Goal: Task Accomplishment & Management: Use online tool/utility

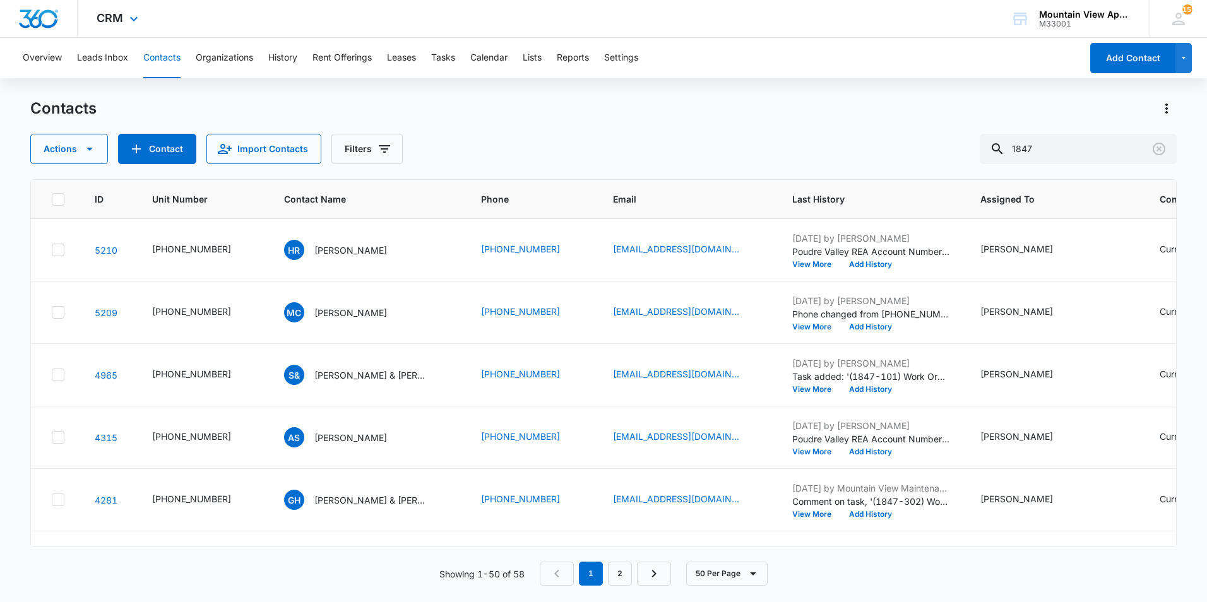
scroll to position [345, 0]
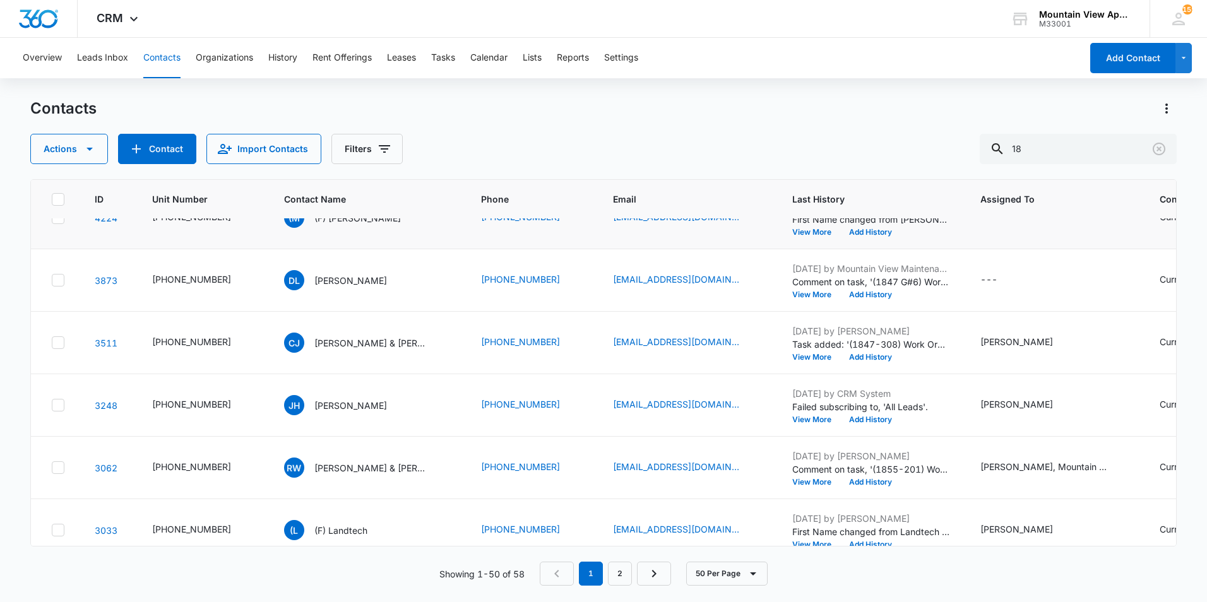
type input "1"
click at [447, 61] on button "Tasks" at bounding box center [443, 58] width 24 height 40
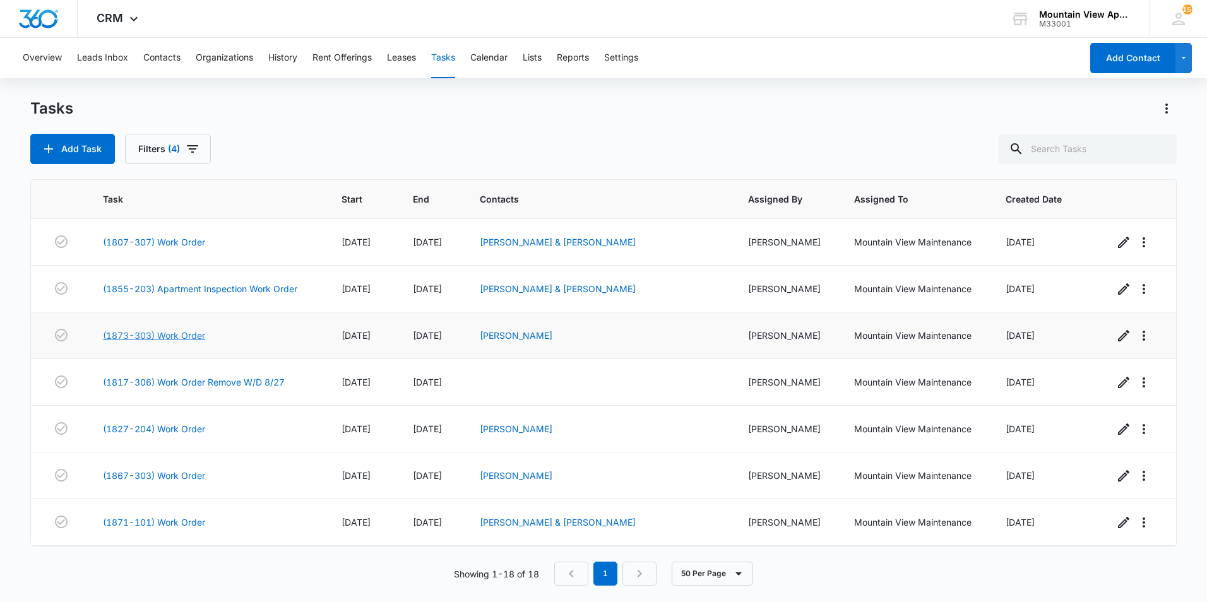
click at [200, 334] on link "(1873-303) Work Order" at bounding box center [154, 335] width 102 height 13
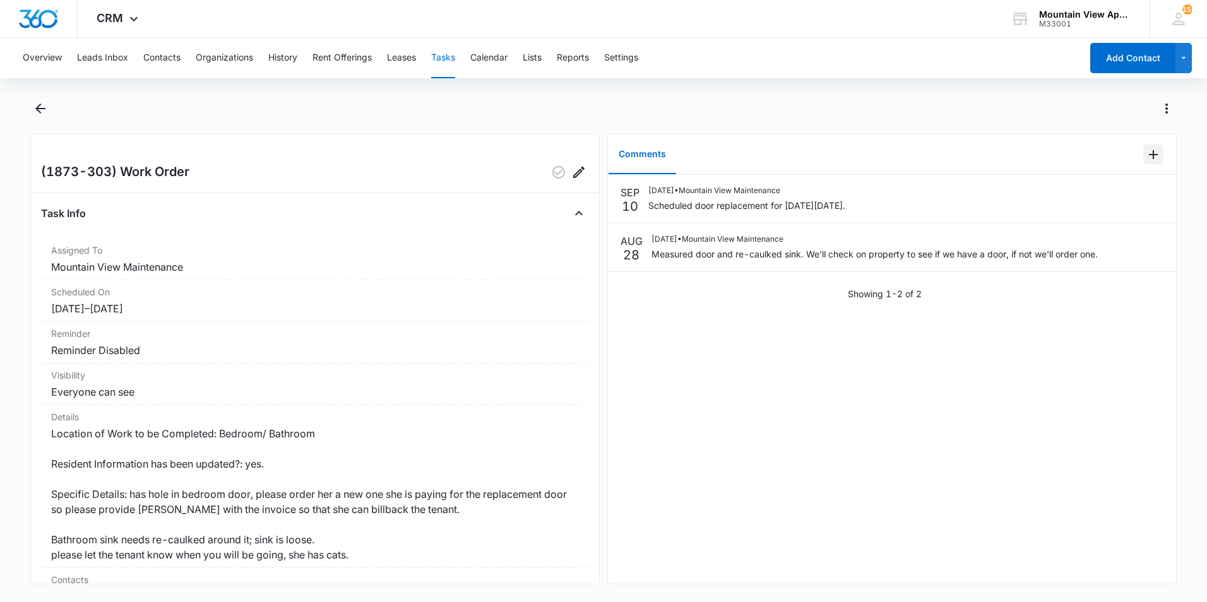
click at [1146, 156] on icon "Add Comment" at bounding box center [1153, 154] width 15 height 15
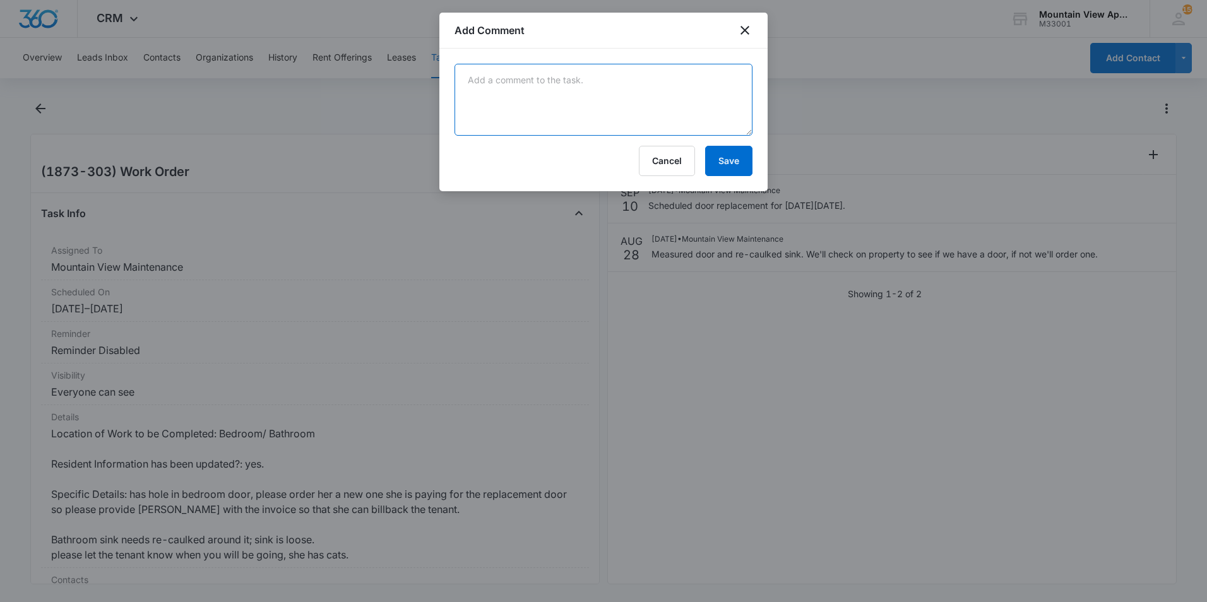
click at [673, 93] on textarea at bounding box center [604, 100] width 298 height 72
type textarea "Door has been replaced. Will return Monday 9/15 to paint door."
click at [724, 165] on button "Save" at bounding box center [728, 161] width 47 height 30
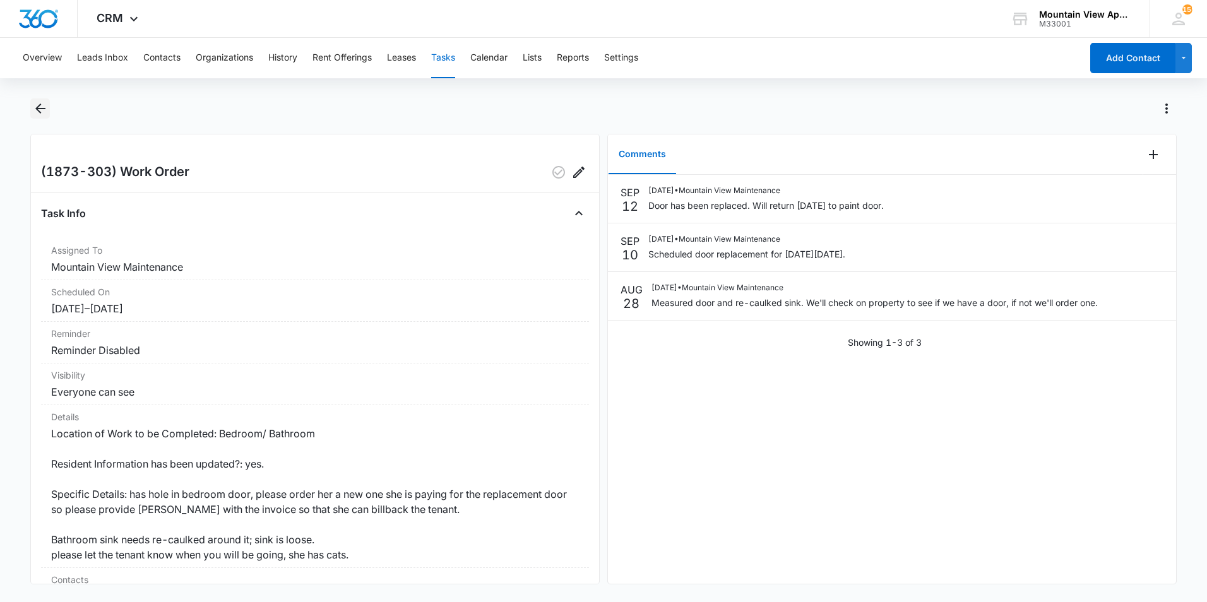
click at [40, 111] on icon "Back" at bounding box center [40, 108] width 15 height 15
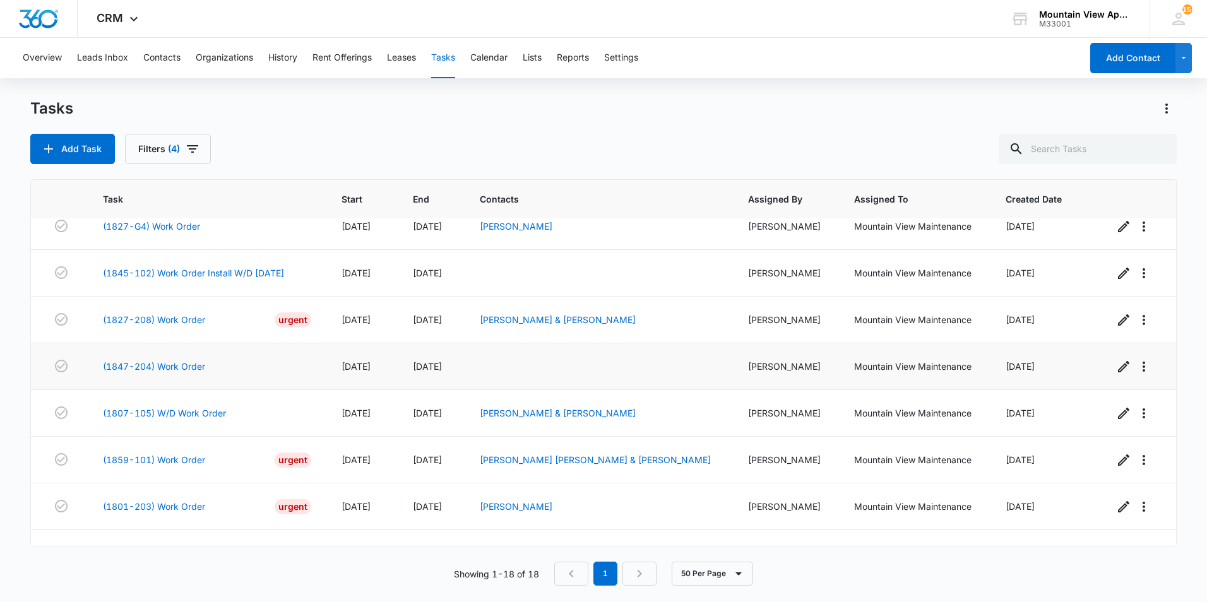
scroll to position [513, 0]
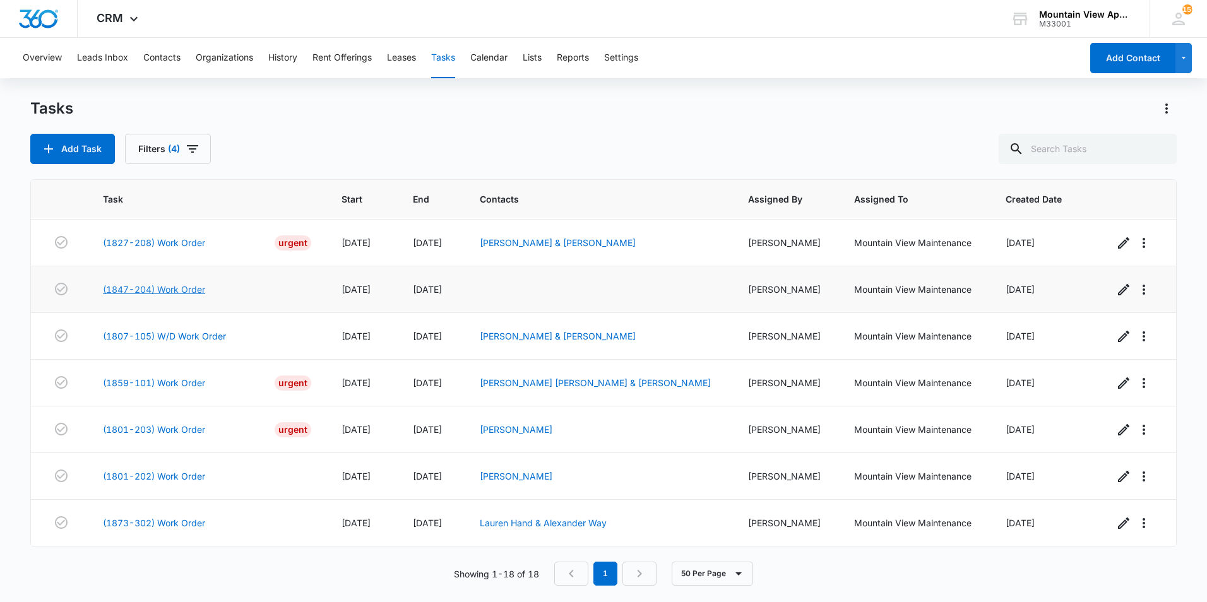
click at [189, 288] on link "(1847-204) Work Order" at bounding box center [154, 289] width 102 height 13
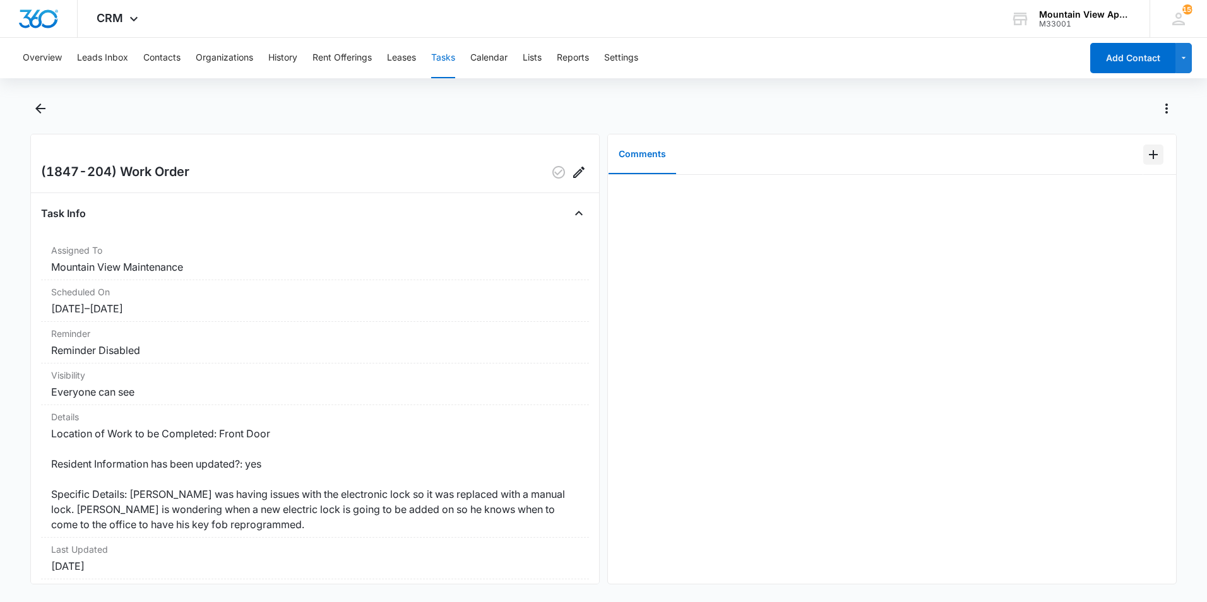
click at [1146, 158] on icon "Add Comment" at bounding box center [1153, 154] width 15 height 15
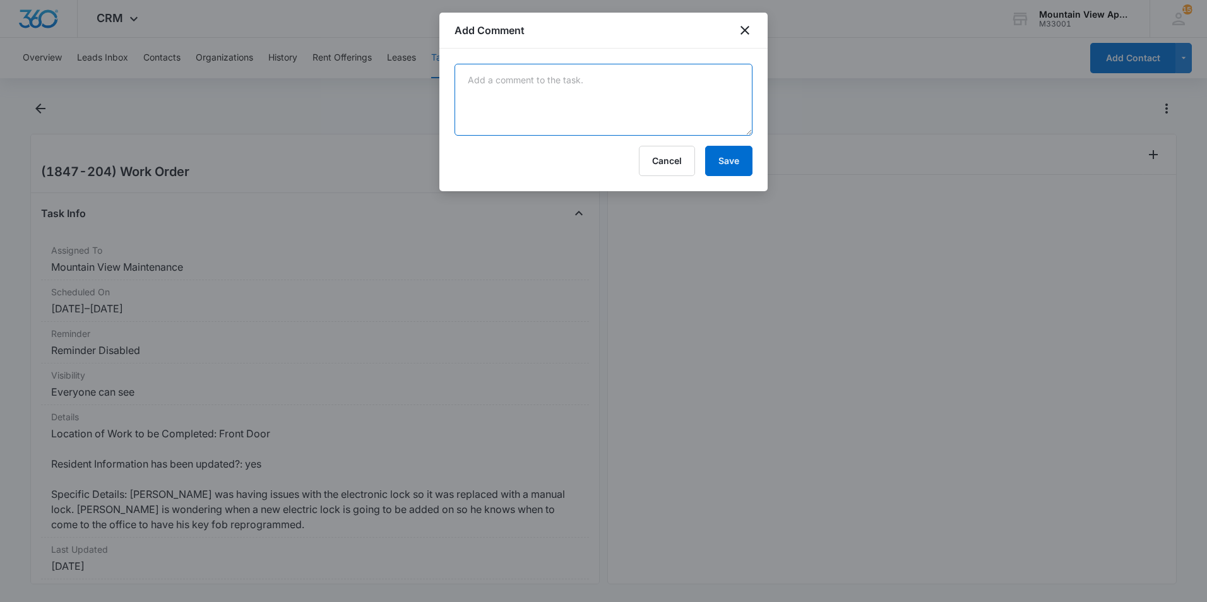
click at [717, 108] on textarea at bounding box center [604, 100] width 298 height 72
type textarea "Spoke to tenant about replacing lock. He will leave one of the keys in the offi…"
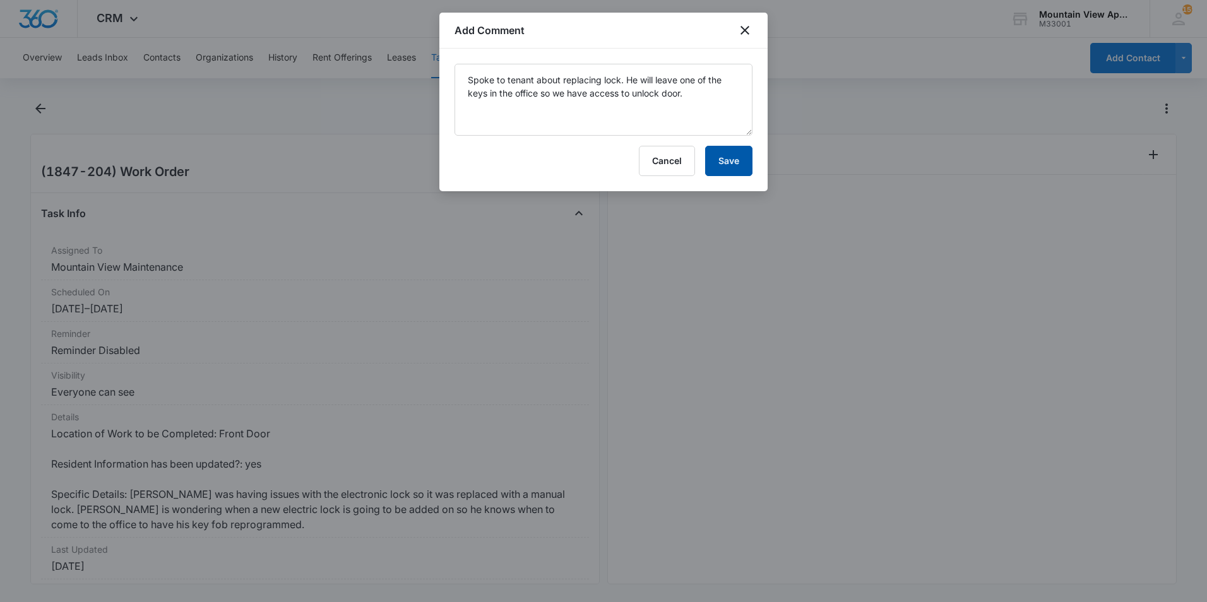
click at [731, 171] on button "Save" at bounding box center [728, 161] width 47 height 30
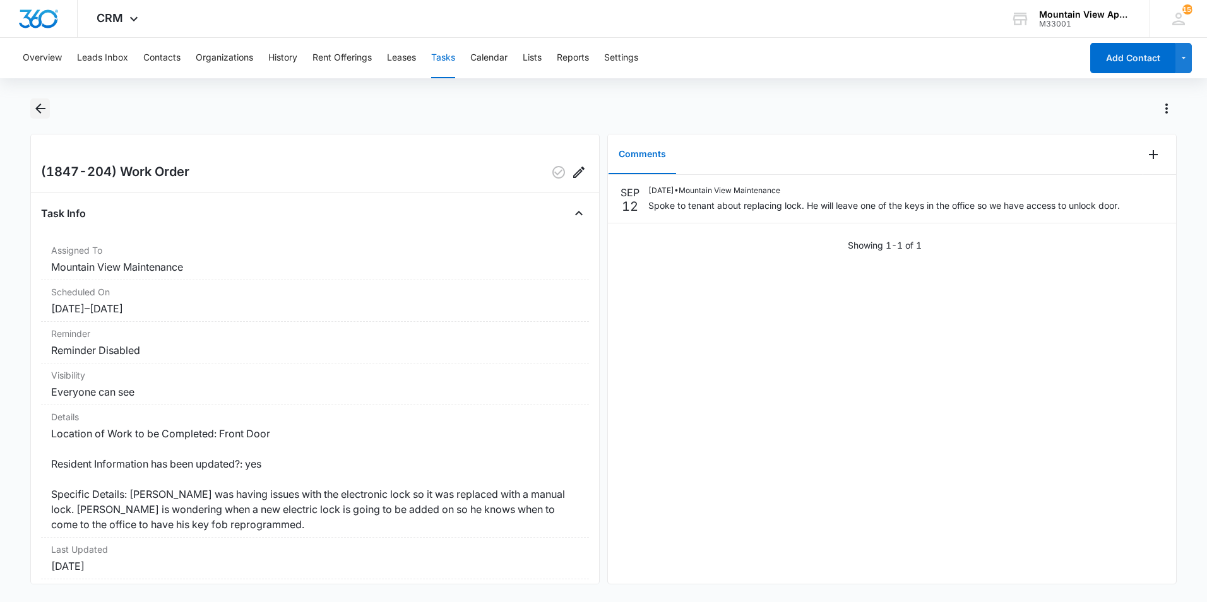
click at [37, 108] on icon "Back" at bounding box center [40, 109] width 10 height 10
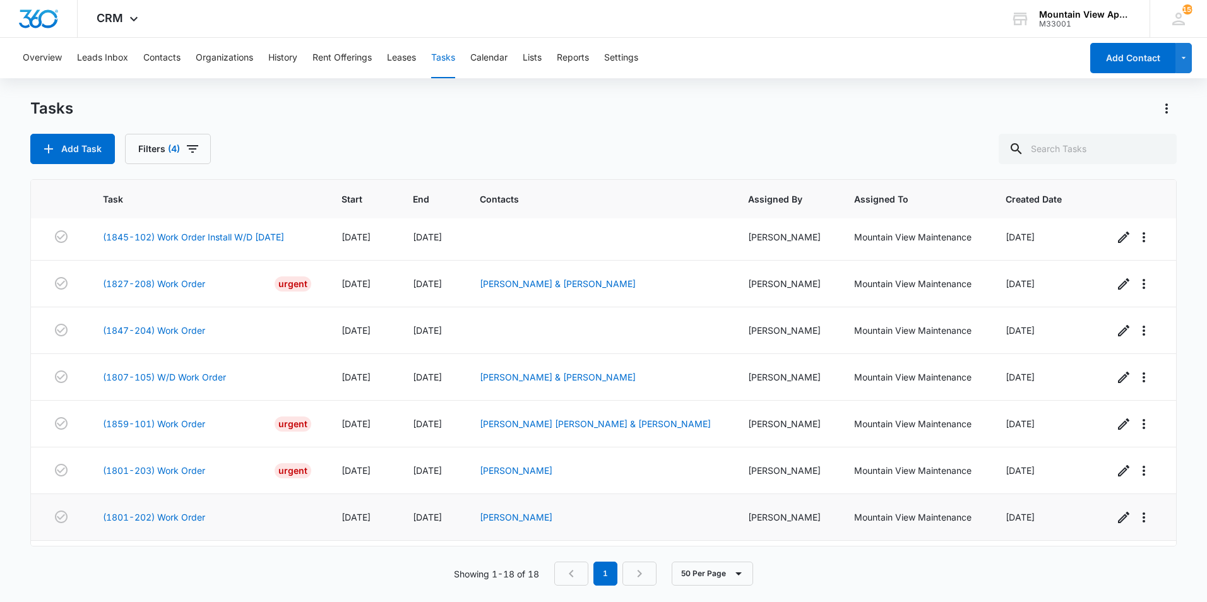
scroll to position [450, 0]
